Goal: Information Seeking & Learning: Learn about a topic

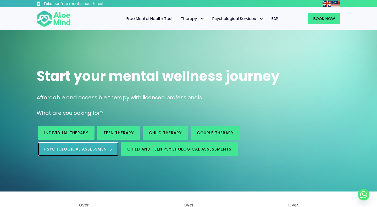
click at [77, 153] on link "Psychological assessments" at bounding box center [78, 149] width 80 height 14
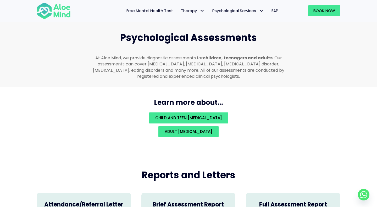
scroll to position [1119, 0]
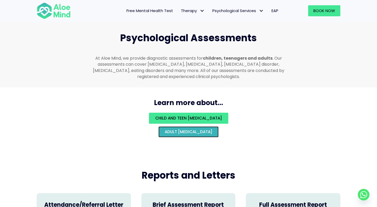
click at [219, 126] on link "Adult [MEDICAL_DATA]" at bounding box center [189, 131] width 60 height 11
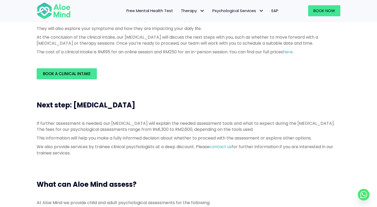
scroll to position [130, 0]
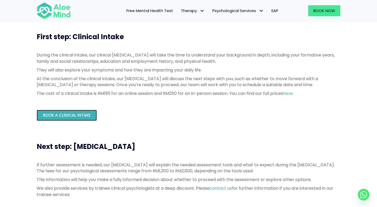
click at [83, 117] on span "Book a Clinical Intake" at bounding box center [67, 115] width 48 height 6
click at [292, 94] on link "here" at bounding box center [288, 93] width 10 height 6
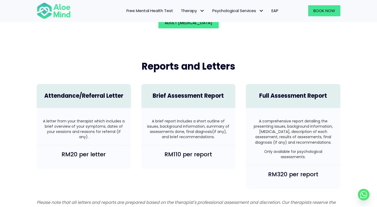
scroll to position [1123, 0]
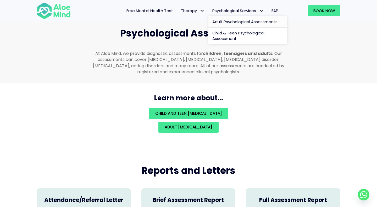
click at [233, 22] on span "Adult Psychological Assessments" at bounding box center [245, 22] width 65 height 6
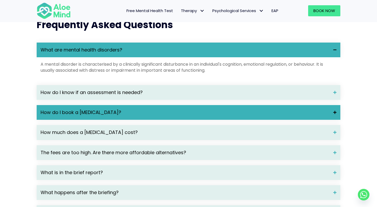
scroll to position [614, 0]
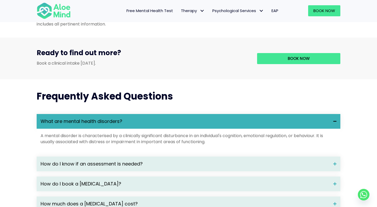
click at [274, 10] on span "EAP" at bounding box center [275, 11] width 7 height 6
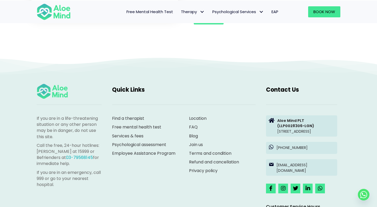
scroll to position [915, 0]
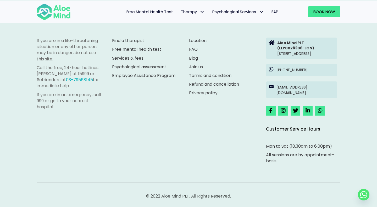
click at [158, 9] on span "Free Mental Health Test" at bounding box center [150, 12] width 47 height 6
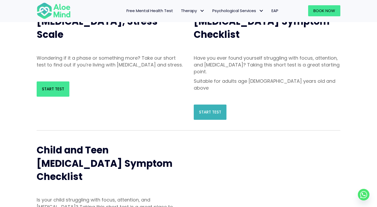
scroll to position [64, 0]
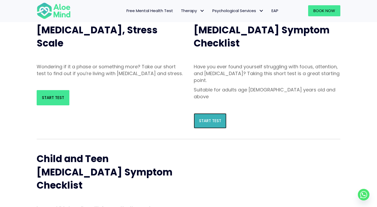
click at [210, 113] on link "Start Test" at bounding box center [210, 120] width 33 height 15
